Goal: Task Accomplishment & Management: Manage account settings

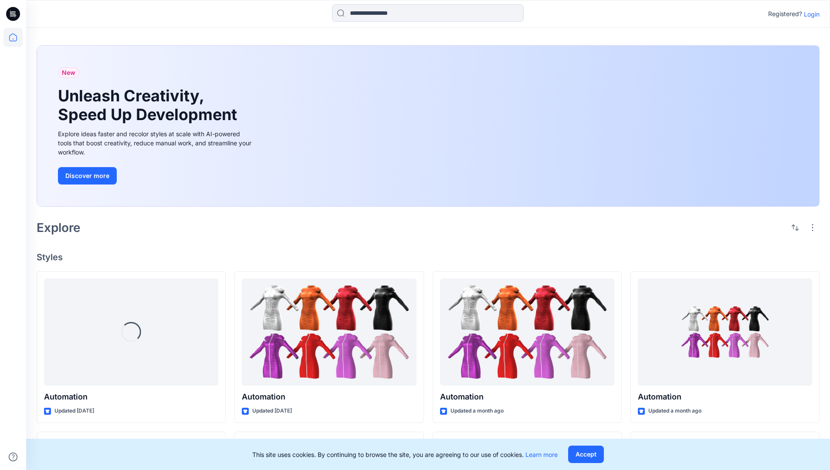
click at [809, 14] on p "Login" at bounding box center [812, 14] width 16 height 9
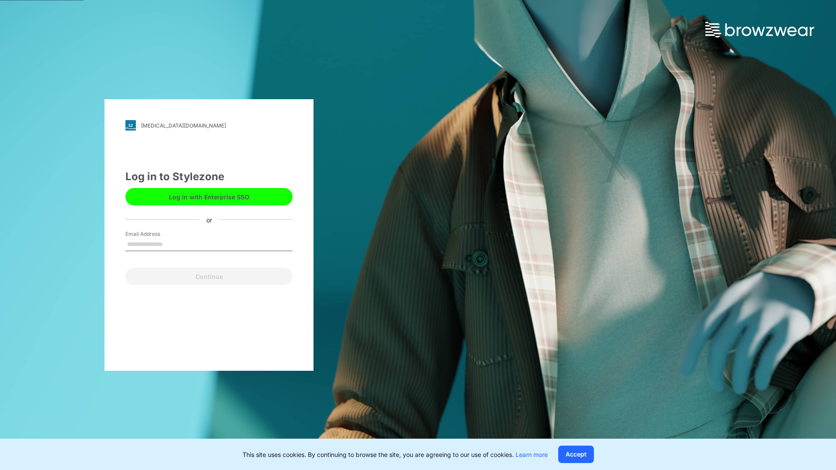
click at [172, 244] on input "Email Address" at bounding box center [208, 244] width 167 height 13
type input "**********"
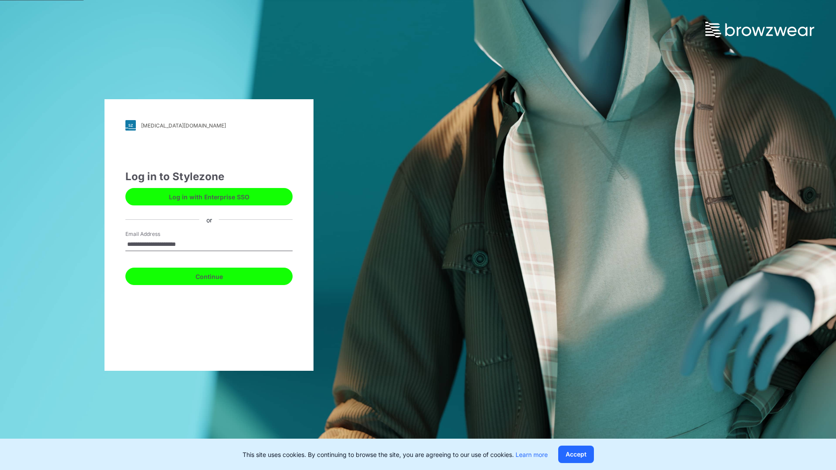
click at [219, 275] on button "Continue" at bounding box center [208, 276] width 167 height 17
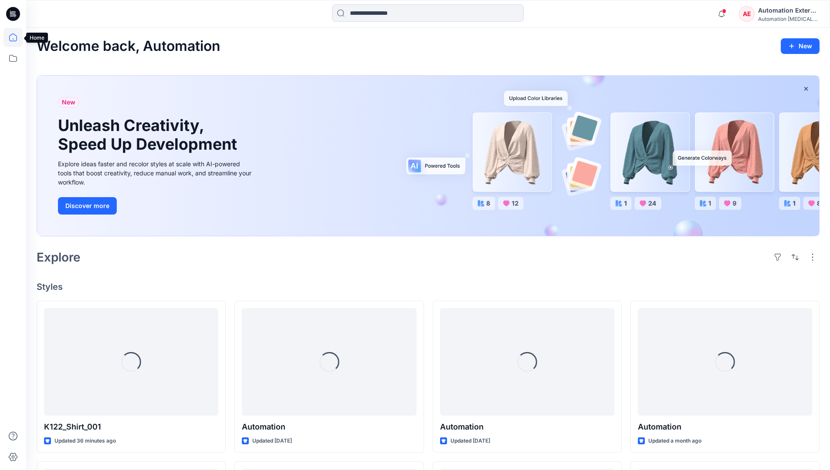
click at [17, 37] on icon at bounding box center [13, 38] width 8 height 8
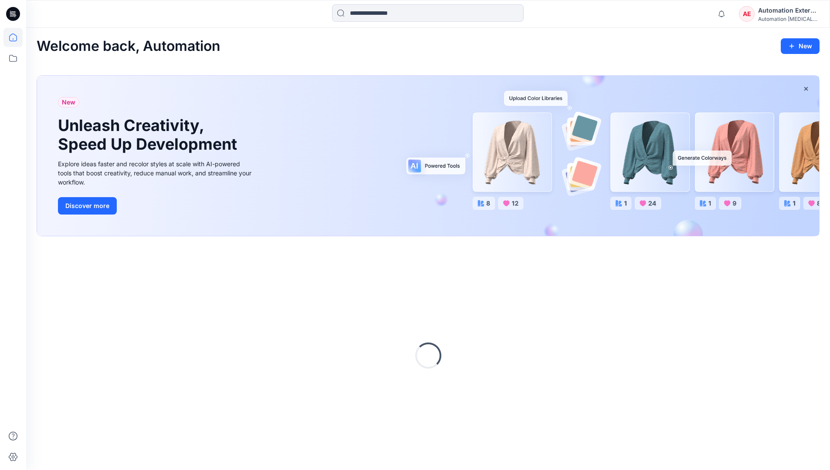
click at [757, 17] on div "AE Automation External Automation [MEDICAL_DATA]..." at bounding box center [779, 13] width 80 height 17
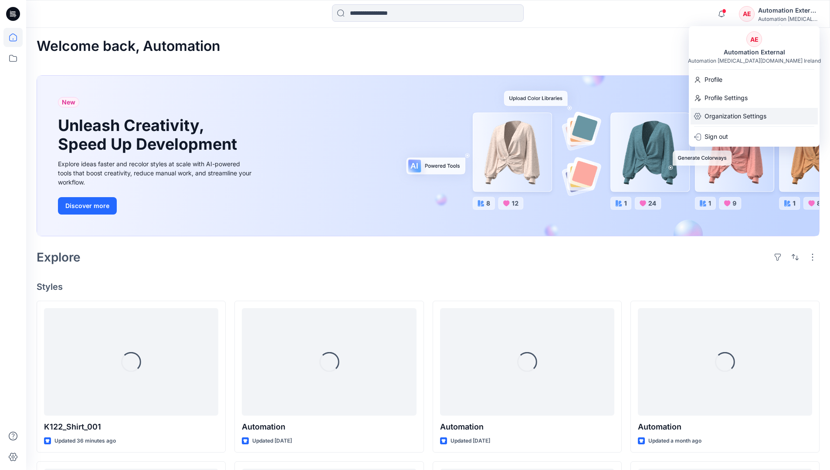
click at [754, 118] on p "Organization Settings" at bounding box center [735, 116] width 62 height 17
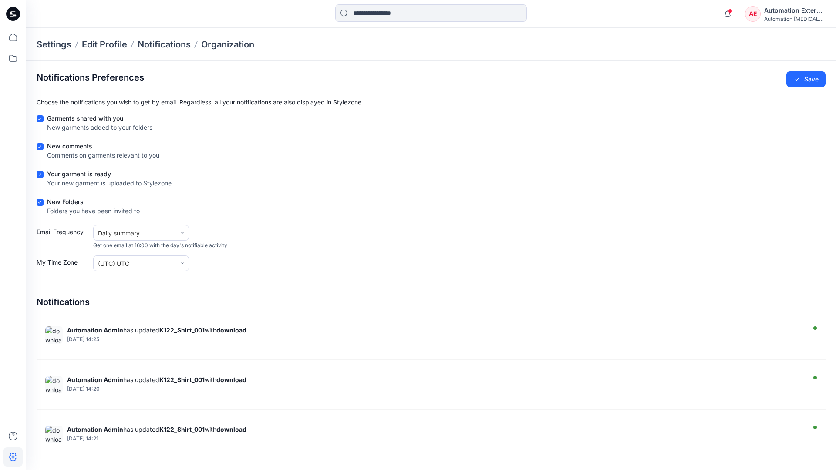
click at [795, 14] on div "Automation External" at bounding box center [794, 10] width 61 height 10
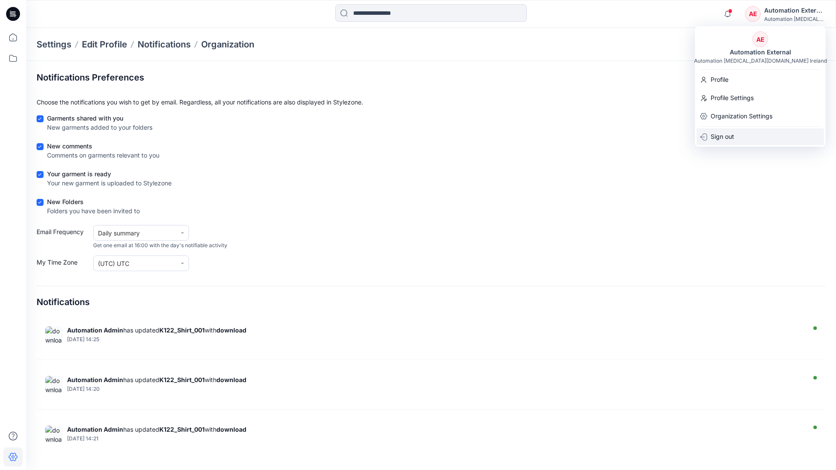
click at [739, 135] on div "Sign out" at bounding box center [760, 136] width 127 height 17
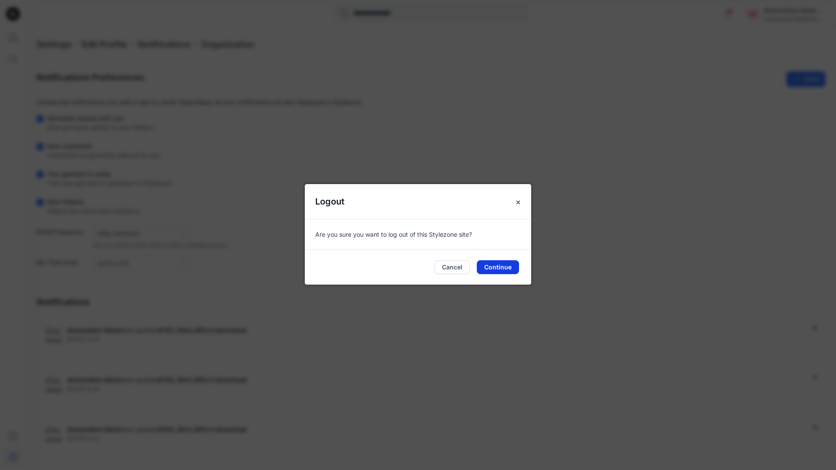
click at [504, 264] on button "Continue" at bounding box center [498, 267] width 42 height 14
